Goal: Task Accomplishment & Management: Use online tool/utility

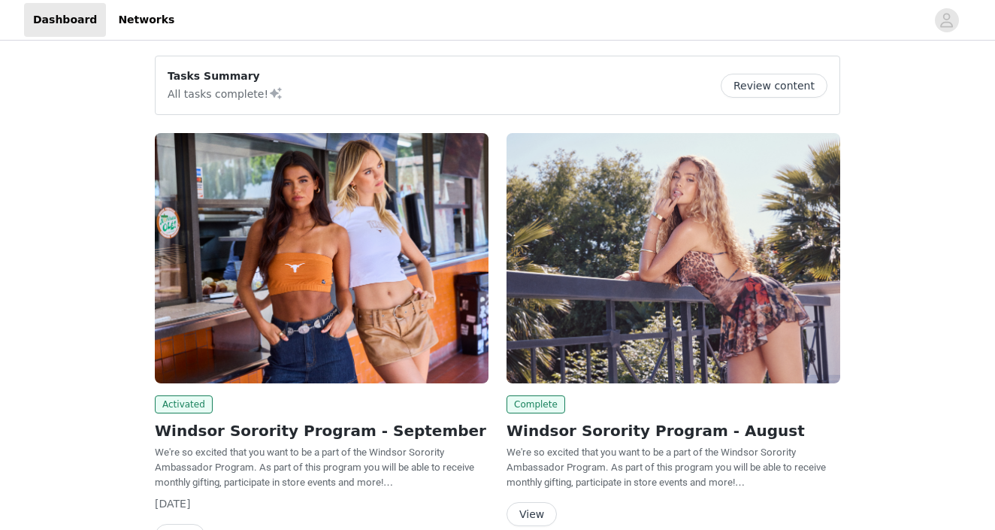
scroll to position [146, 0]
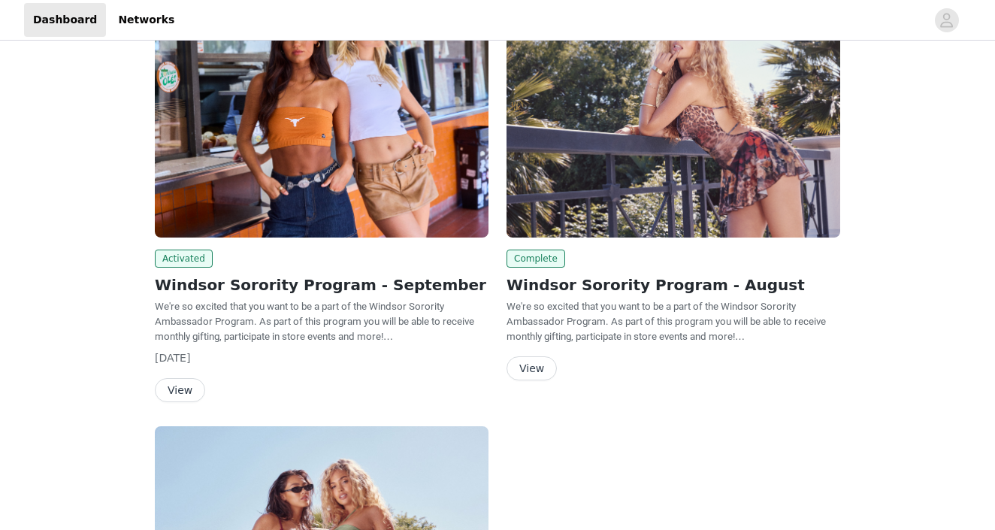
click at [183, 388] on button "View" at bounding box center [180, 390] width 50 height 24
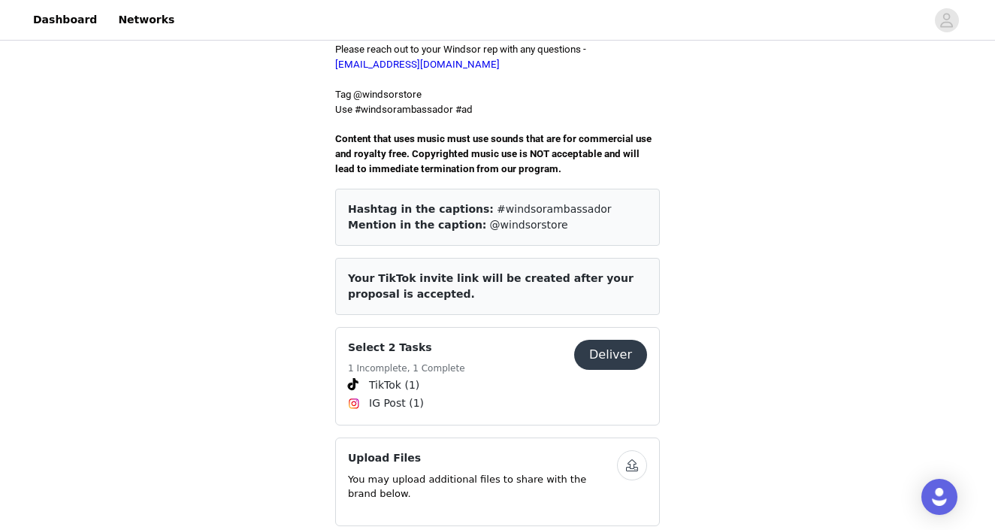
scroll to position [489, 0]
click at [595, 339] on button "Deliver" at bounding box center [610, 354] width 73 height 30
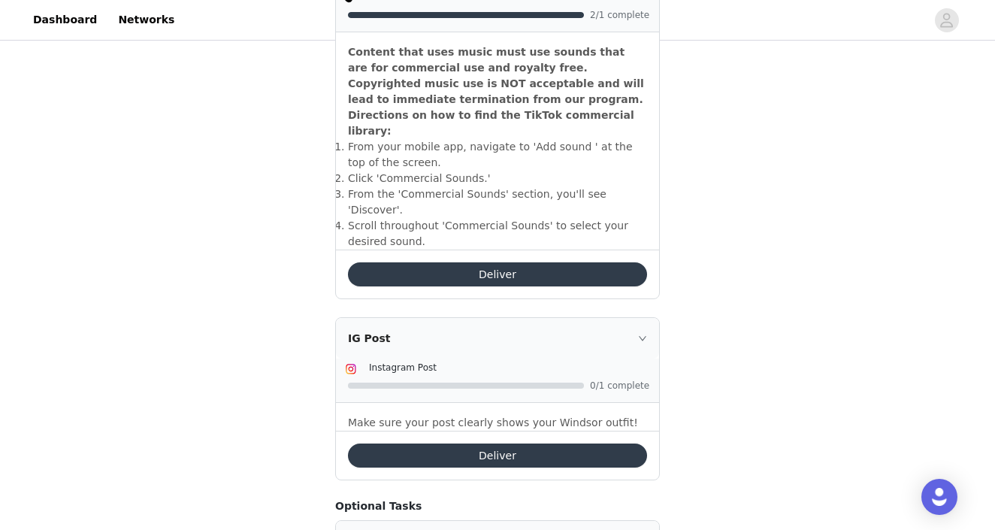
scroll to position [542, 0]
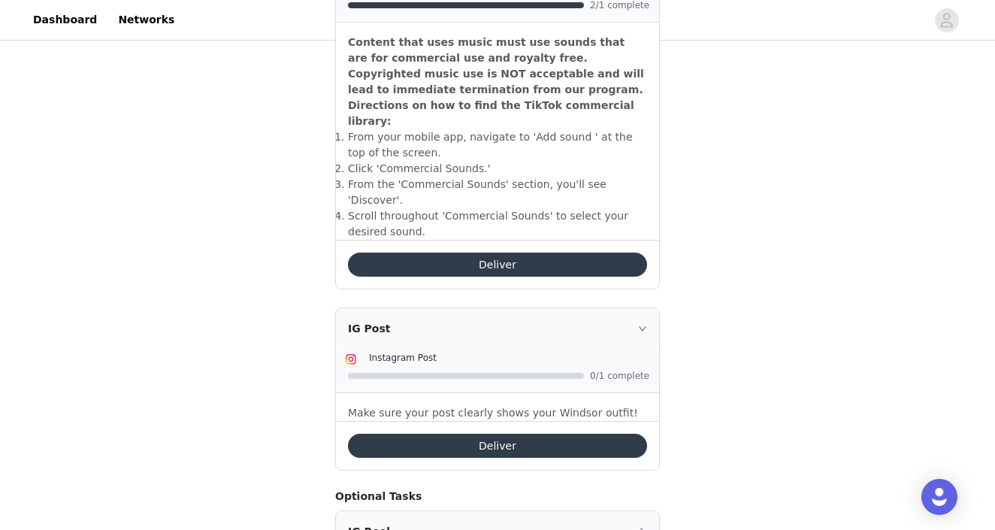
click at [637, 308] on div "IG Post" at bounding box center [497, 328] width 323 height 41
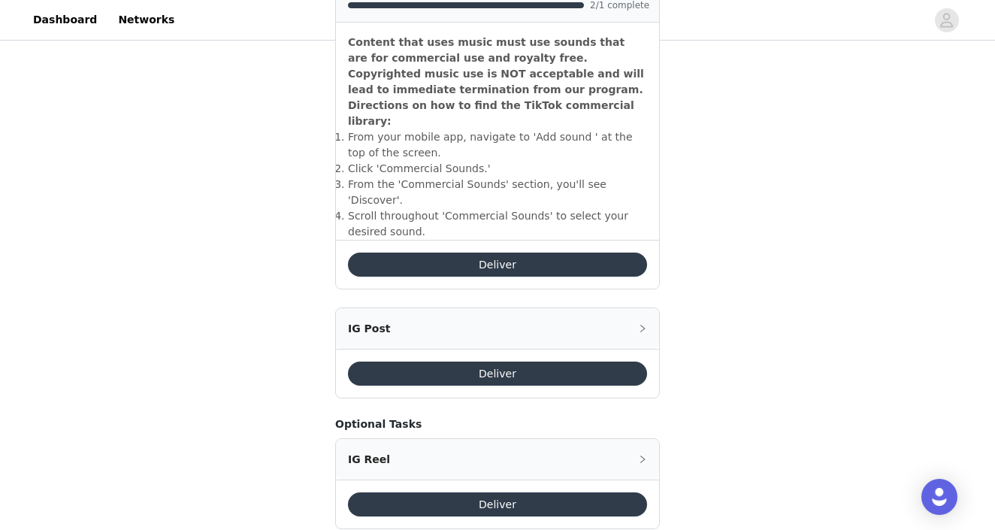
click at [642, 308] on div "IG Post" at bounding box center [497, 328] width 323 height 41
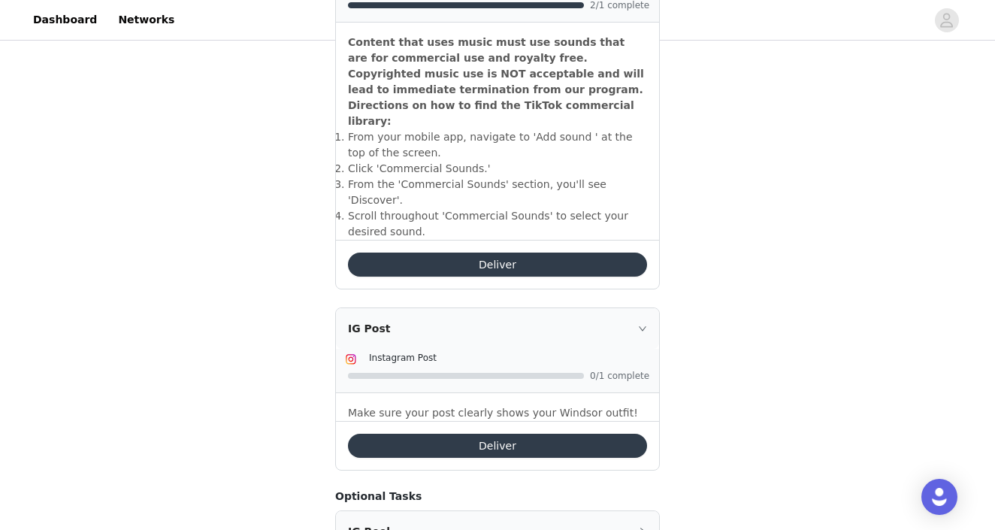
click at [550, 243] on div "Deliver" at bounding box center [497, 264] width 323 height 49
click at [550, 252] on button "Deliver" at bounding box center [497, 264] width 299 height 24
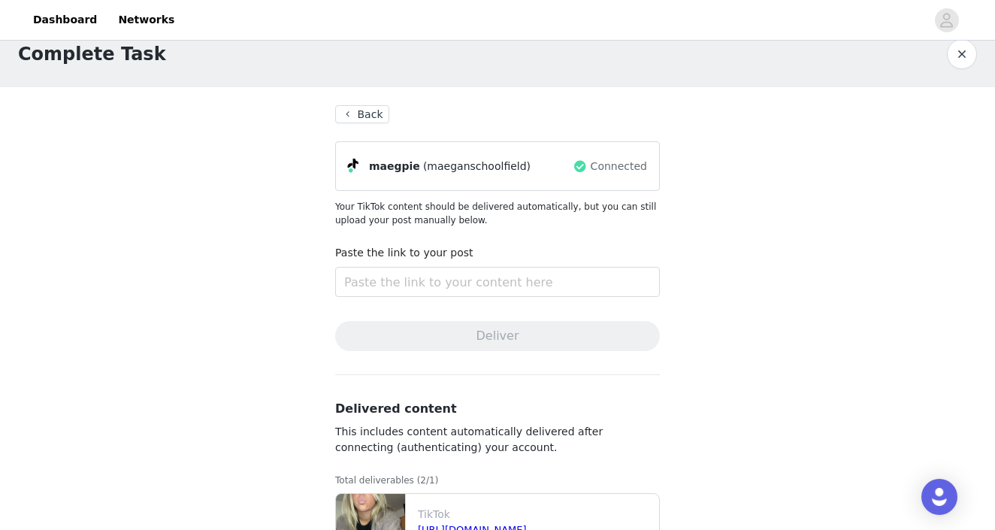
scroll to position [22, 0]
click at [473, 283] on input "text" at bounding box center [497, 282] width 325 height 30
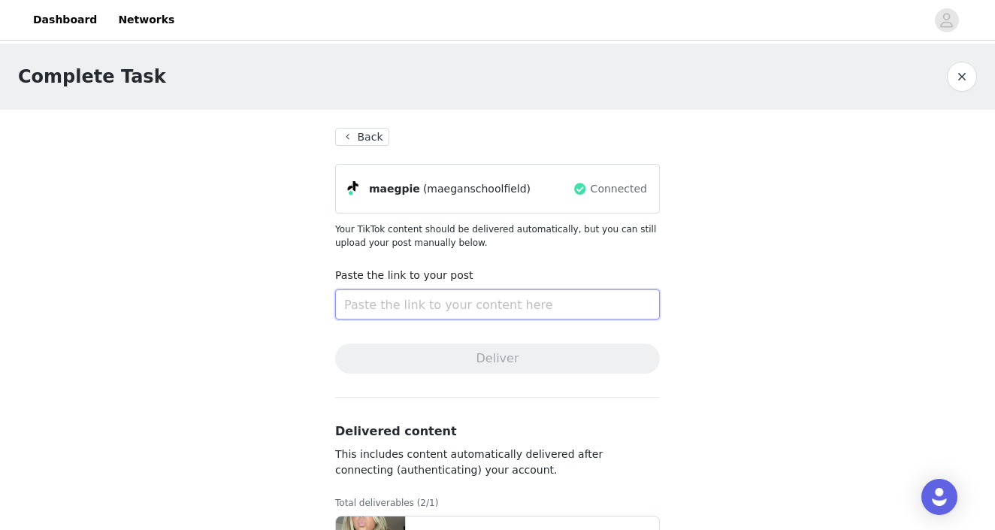
scroll to position [0, 0]
click at [367, 131] on button "Back" at bounding box center [362, 137] width 54 height 18
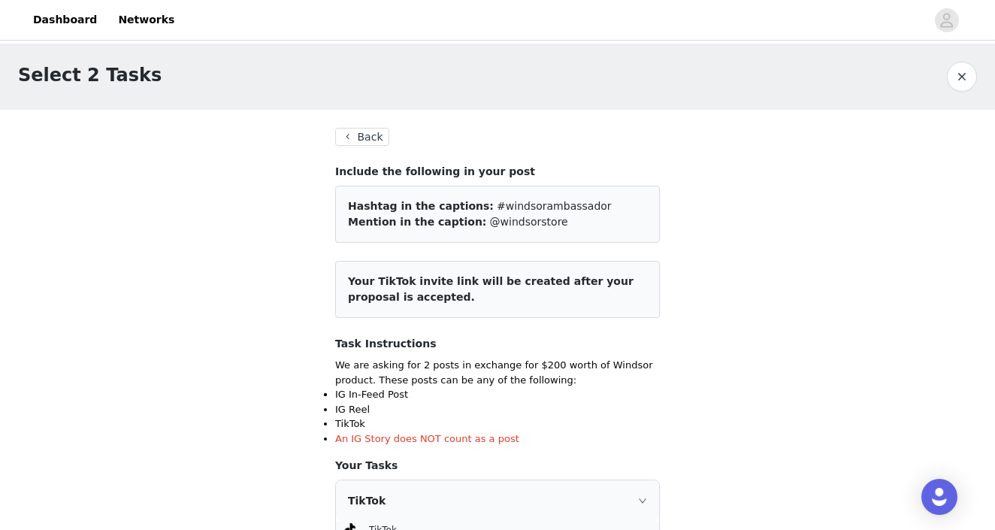
click at [369, 138] on button "Back" at bounding box center [362, 137] width 54 height 18
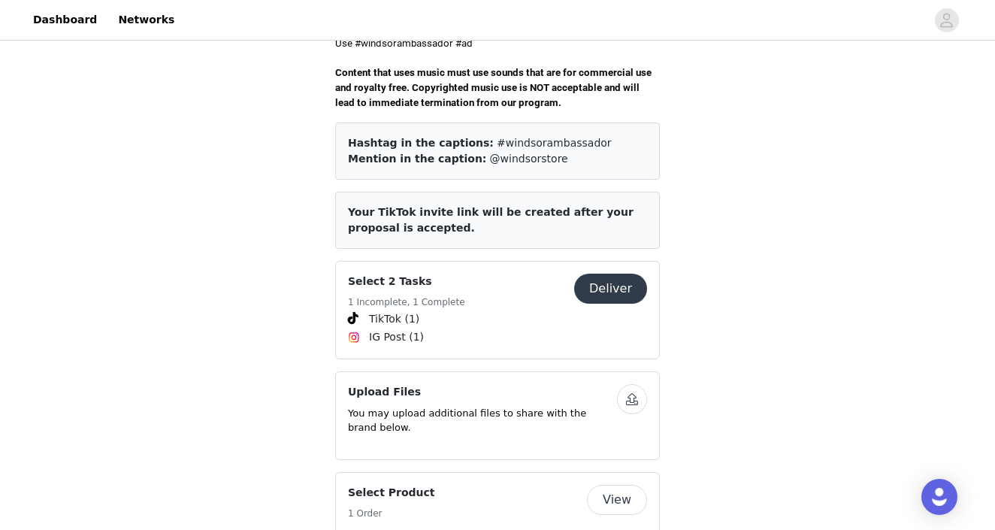
scroll to position [561, 0]
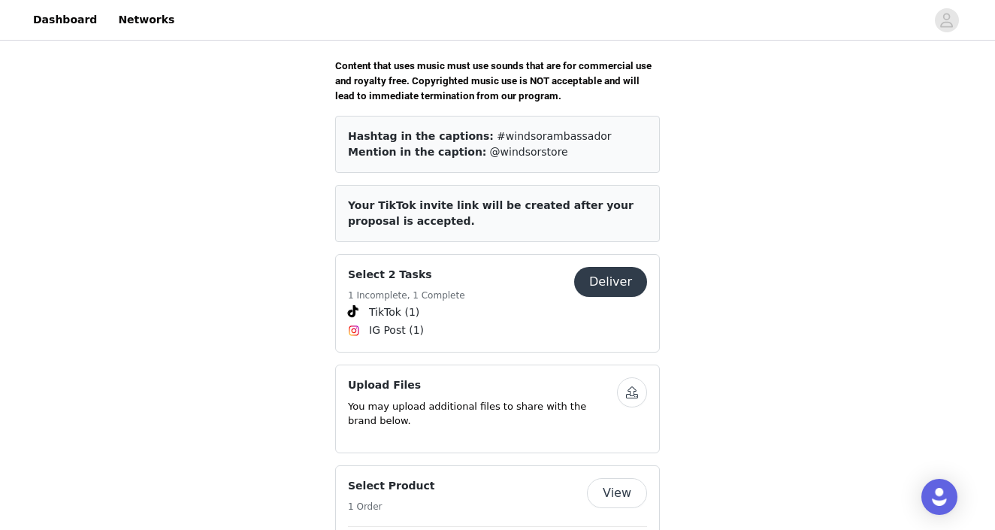
click at [407, 267] on h4 "Select 2 Tasks" at bounding box center [406, 275] width 117 height 16
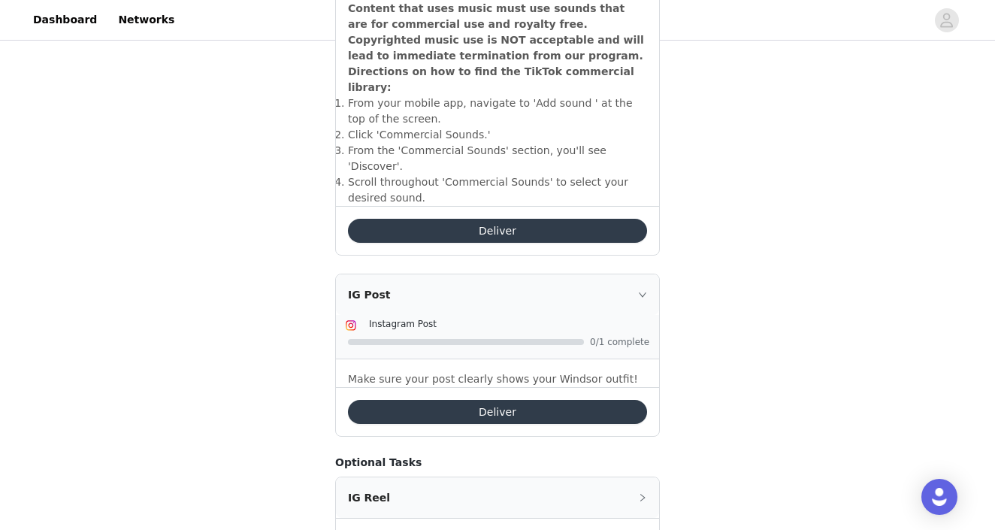
scroll to position [581, 0]
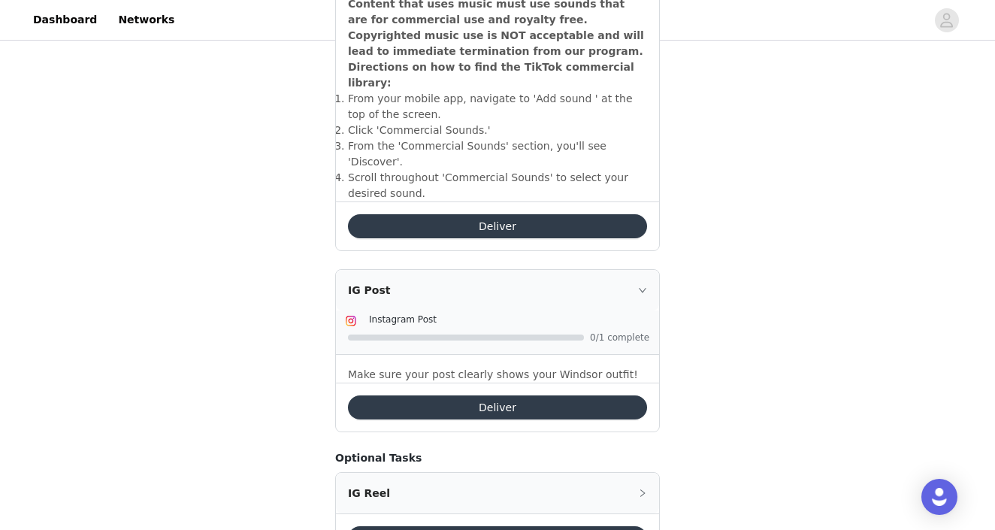
click at [636, 270] on div "IG Post" at bounding box center [497, 290] width 323 height 41
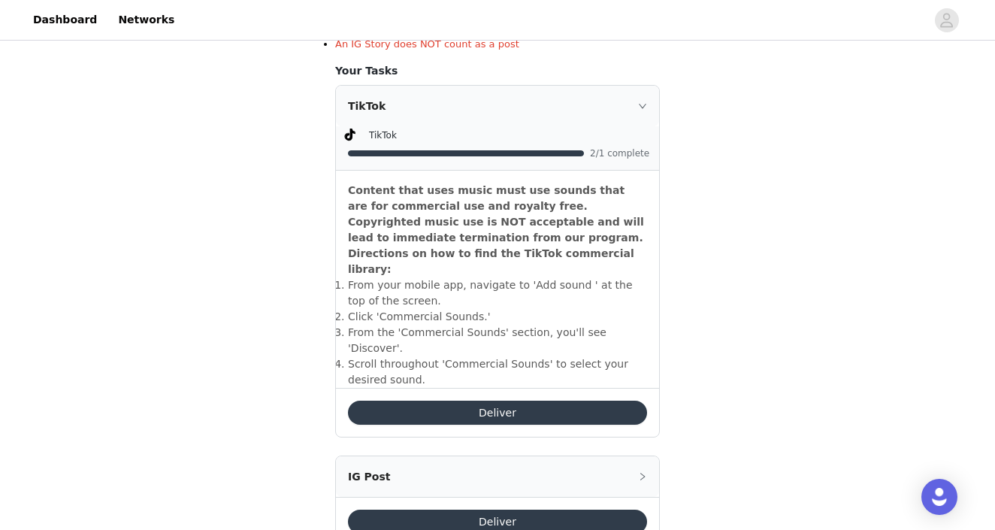
scroll to position [394, 0]
click at [554, 388] on div "Deliver" at bounding box center [497, 412] width 323 height 49
click at [554, 401] on button "Deliver" at bounding box center [497, 413] width 299 height 24
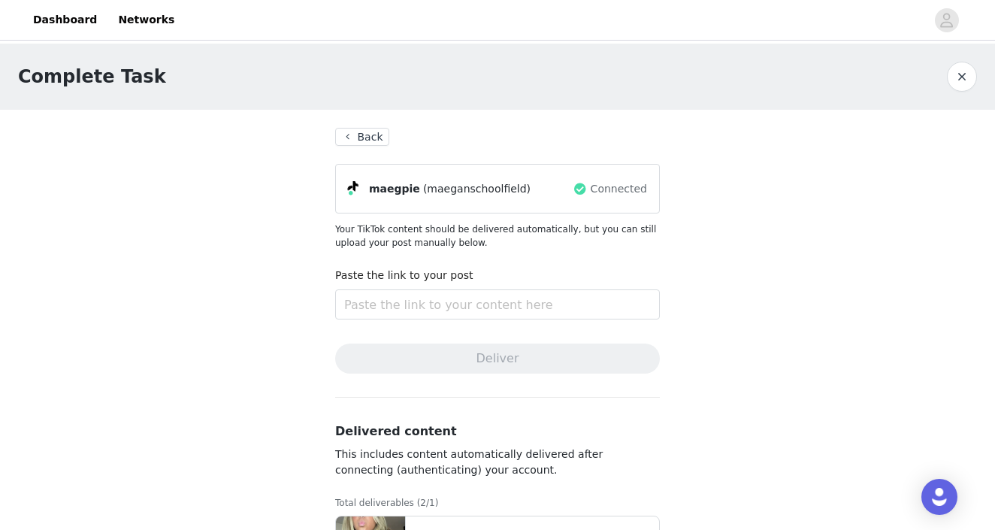
click at [376, 144] on button "Back" at bounding box center [362, 137] width 54 height 18
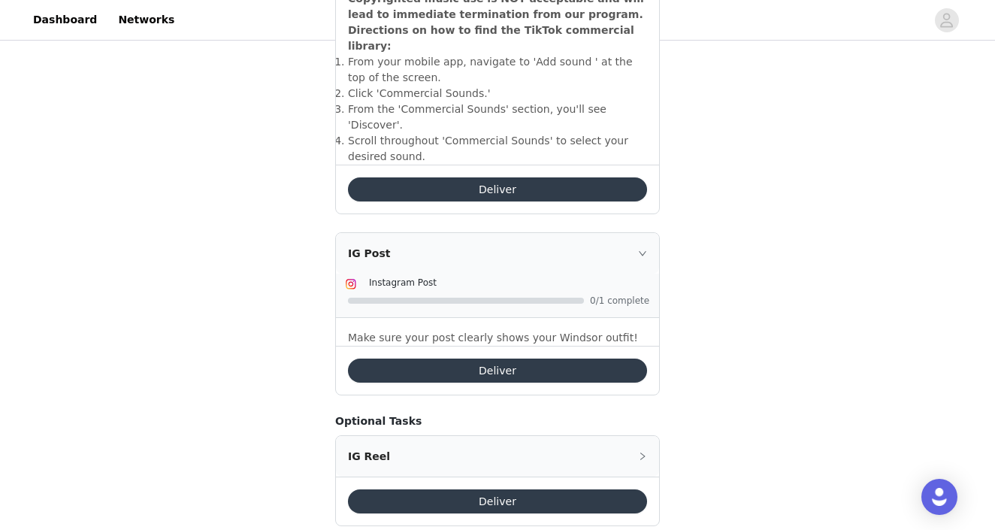
scroll to position [616, 0]
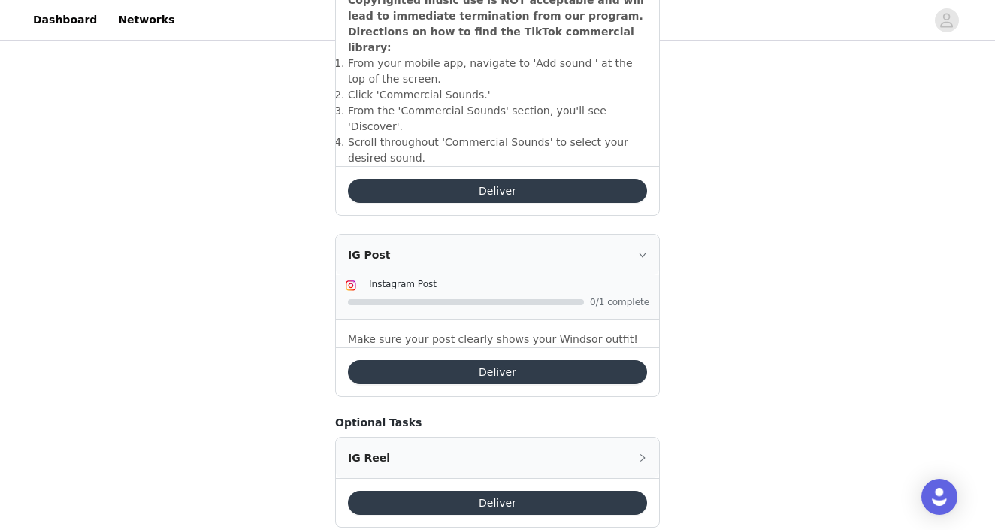
click at [642, 250] on icon "icon: right" at bounding box center [642, 254] width 9 height 9
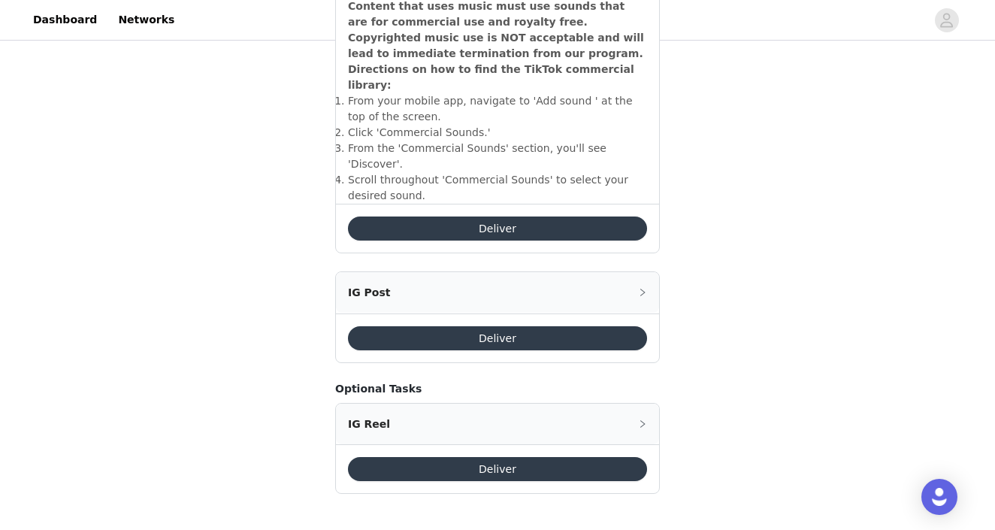
scroll to position [0, 0]
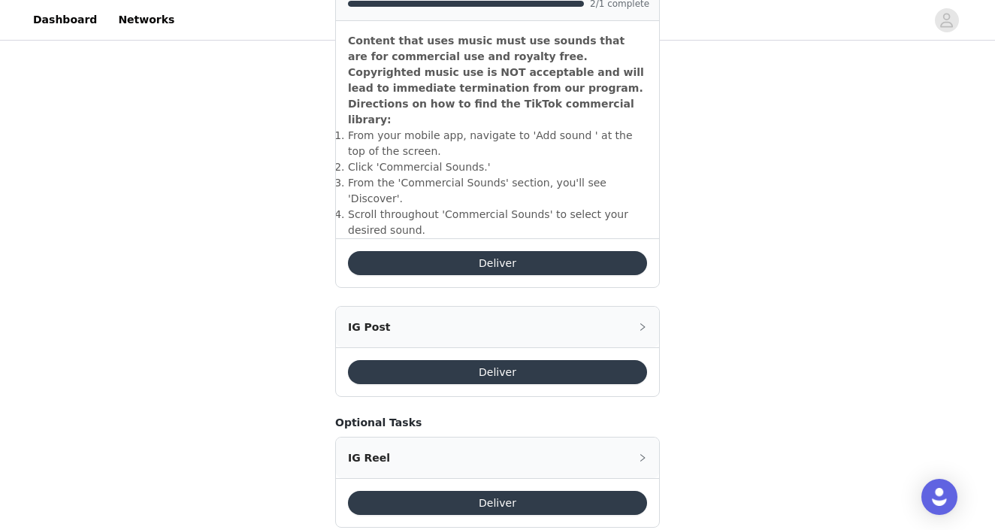
click at [642, 322] on icon "icon: right" at bounding box center [642, 326] width 9 height 9
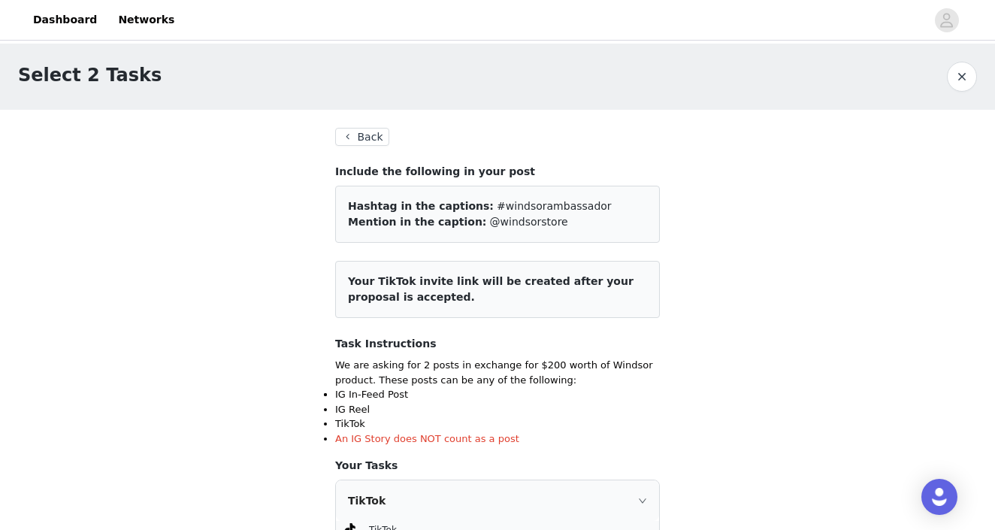
click at [376, 128] on button "Back" at bounding box center [362, 137] width 54 height 18
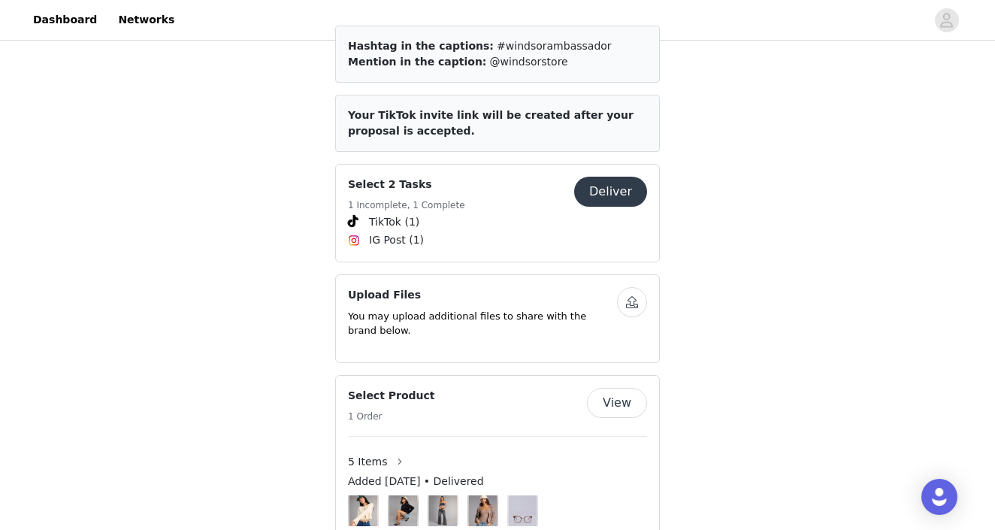
scroll to position [654, 0]
